Goal: Task Accomplishment & Management: Manage account settings

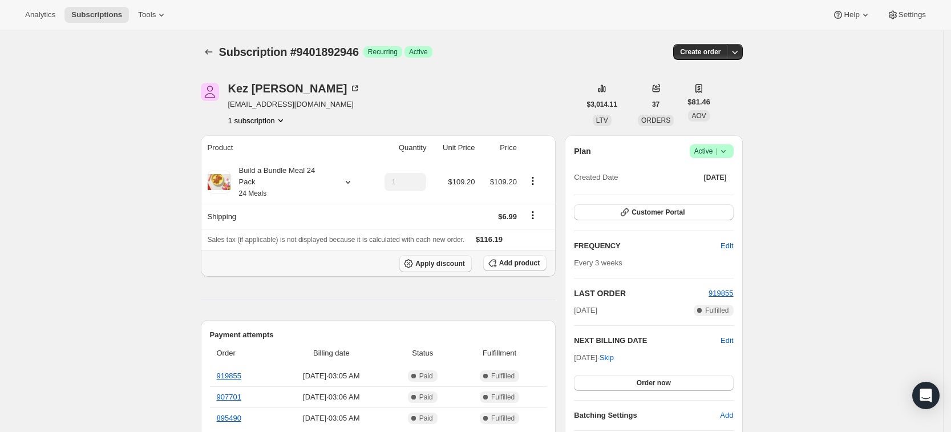
click at [448, 259] on span "Apply discount" at bounding box center [440, 263] width 50 height 9
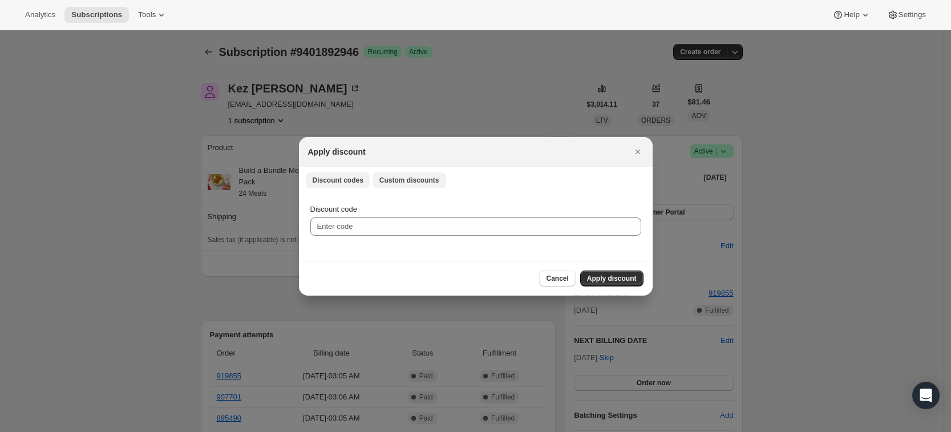
click at [399, 185] on button "Custom discounts" at bounding box center [409, 180] width 74 height 16
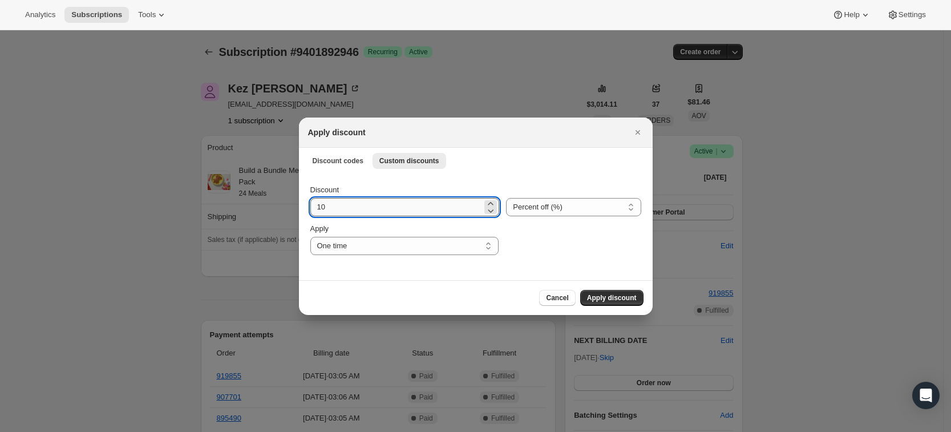
click at [348, 206] on input "10" at bounding box center [396, 207] width 172 height 18
type input "1"
type input "25"
click at [613, 294] on span "Apply discount" at bounding box center [612, 297] width 50 height 9
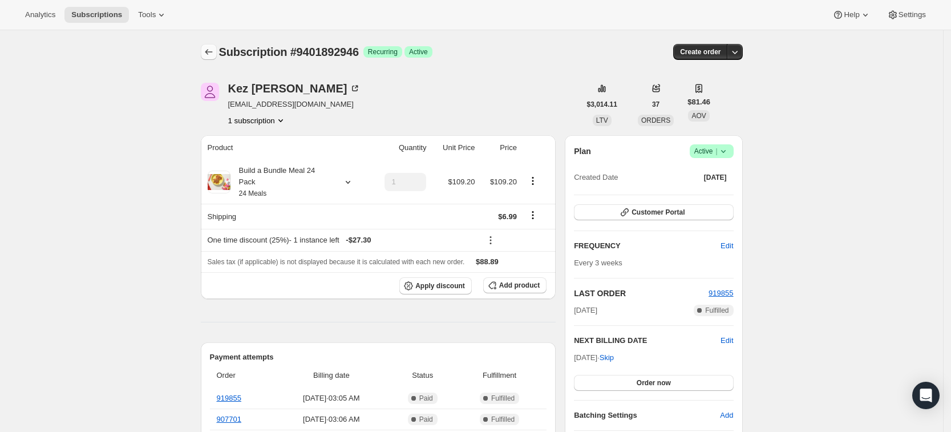
click at [214, 55] on icon "Subscriptions" at bounding box center [208, 51] width 11 height 11
